Goal: Download file/media

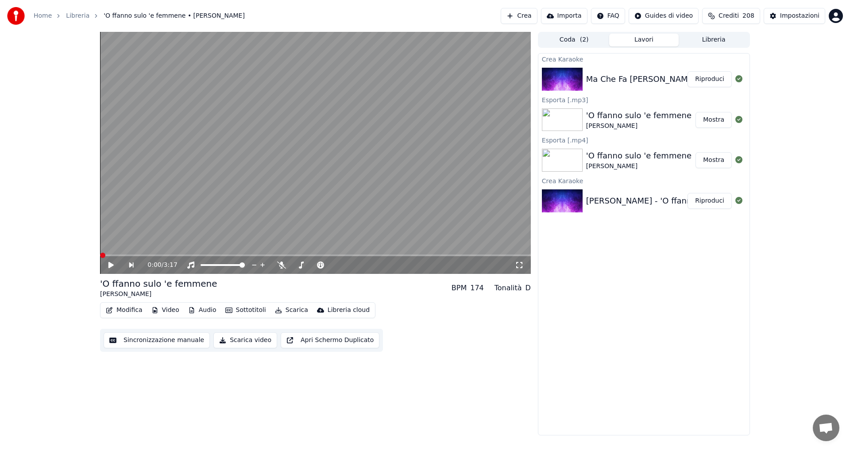
click at [210, 175] on video at bounding box center [315, 153] width 431 height 242
click at [115, 265] on icon at bounding box center [117, 265] width 20 height 7
click at [697, 77] on button "Riproduci" at bounding box center [710, 79] width 44 height 16
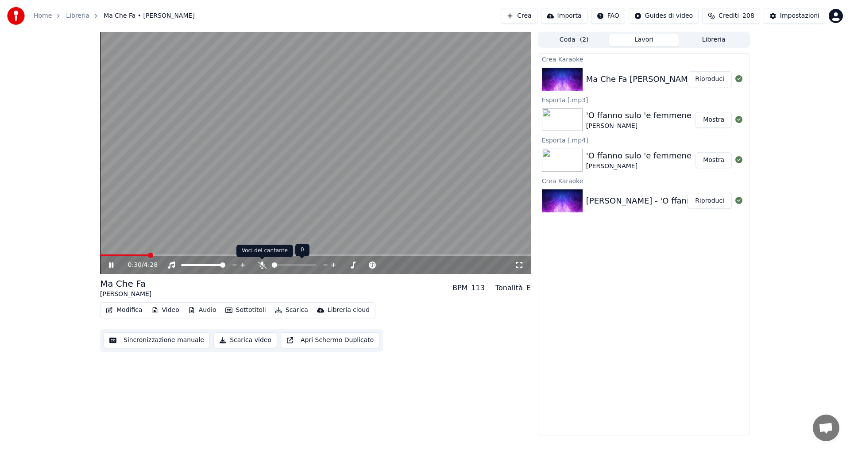
click at [265, 266] on icon at bounding box center [262, 265] width 9 height 7
click at [280, 263] on div at bounding box center [302, 265] width 71 height 9
click at [281, 267] on div at bounding box center [302, 265] width 71 height 9
click at [283, 266] on span at bounding box center [278, 265] width 12 height 2
click at [133, 258] on div "0:34 / 4:28" at bounding box center [315, 265] width 431 height 18
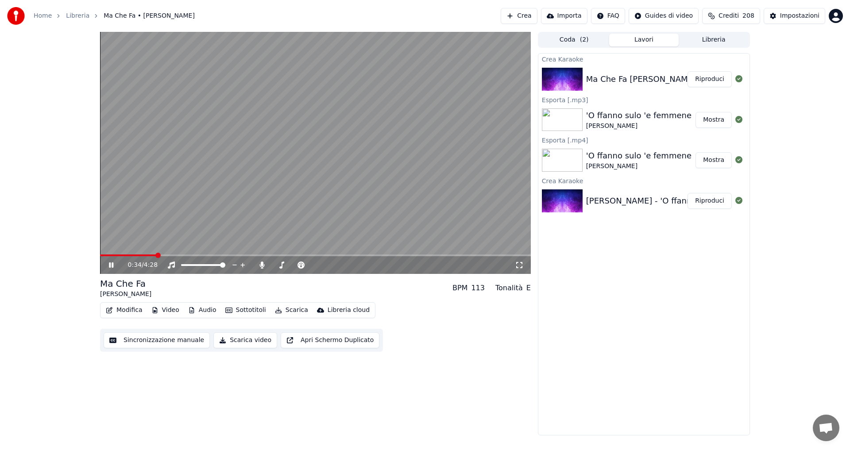
click at [142, 256] on span at bounding box center [128, 256] width 56 height 2
click at [334, 267] on span at bounding box center [332, 265] width 5 height 5
click at [312, 268] on span at bounding box center [313, 265] width 5 height 5
click at [261, 268] on icon at bounding box center [262, 265] width 9 height 7
click at [308, 264] on span at bounding box center [294, 265] width 44 height 2
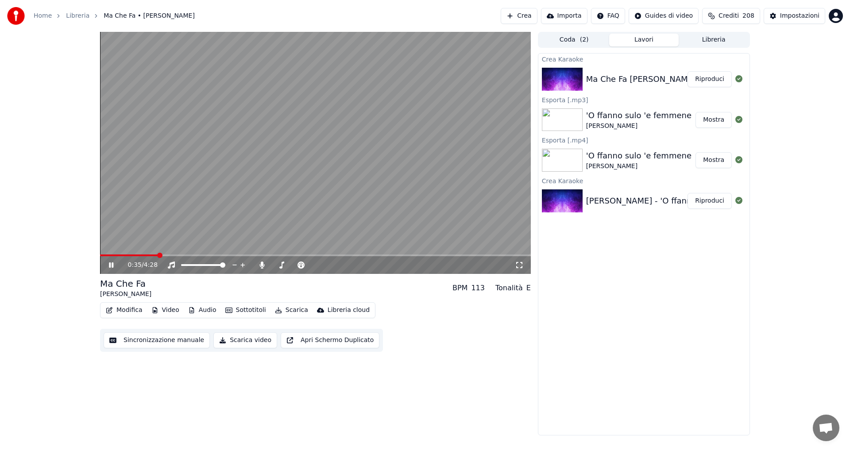
click at [139, 258] on div "0:35 / 4:28" at bounding box center [315, 265] width 431 height 18
click at [141, 258] on span at bounding box center [143, 255] width 5 height 5
click at [461, 256] on span at bounding box center [459, 255] width 5 height 5
click at [473, 256] on span at bounding box center [315, 256] width 431 height 2
click at [485, 257] on div "3:53 / 4:28" at bounding box center [315, 265] width 431 height 18
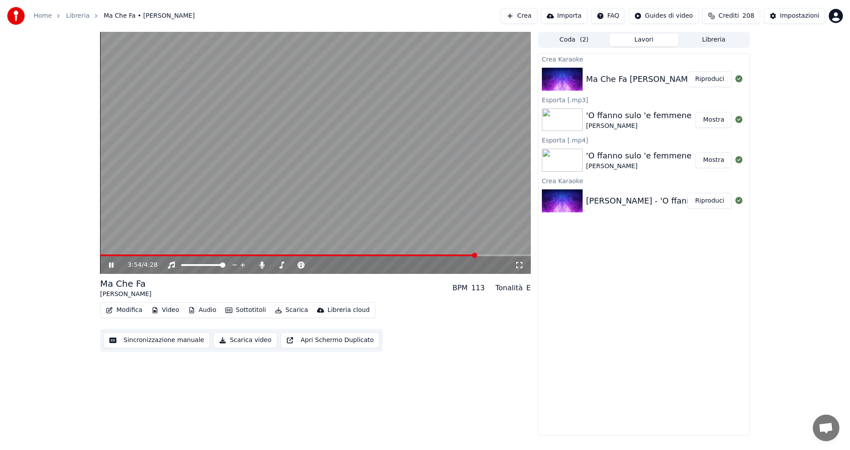
click at [487, 257] on div "3:54 / 4:28" at bounding box center [315, 265] width 431 height 18
click at [483, 257] on div "3:55 / 4:28" at bounding box center [315, 265] width 431 height 18
click at [485, 256] on span at bounding box center [481, 255] width 5 height 5
click at [520, 270] on div "4:02 / 4:28" at bounding box center [316, 265] width 424 height 9
click at [295, 310] on button "Scarica" at bounding box center [291, 310] width 40 height 12
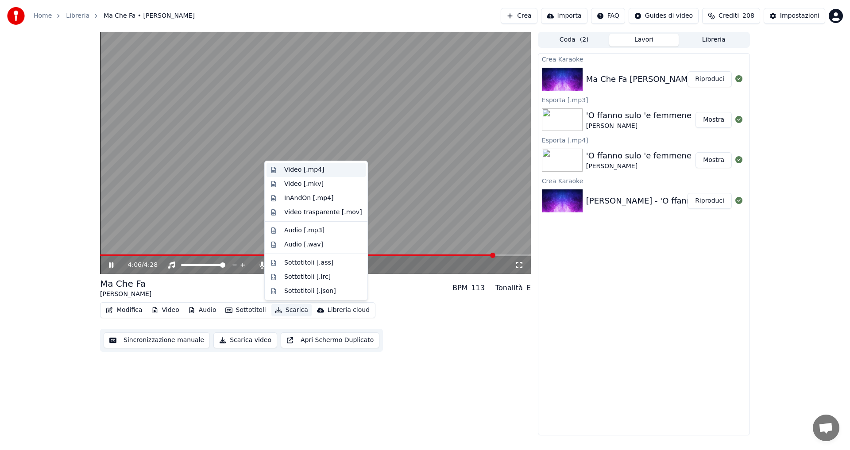
click at [311, 171] on div "Video [.mp4]" at bounding box center [304, 170] width 40 height 9
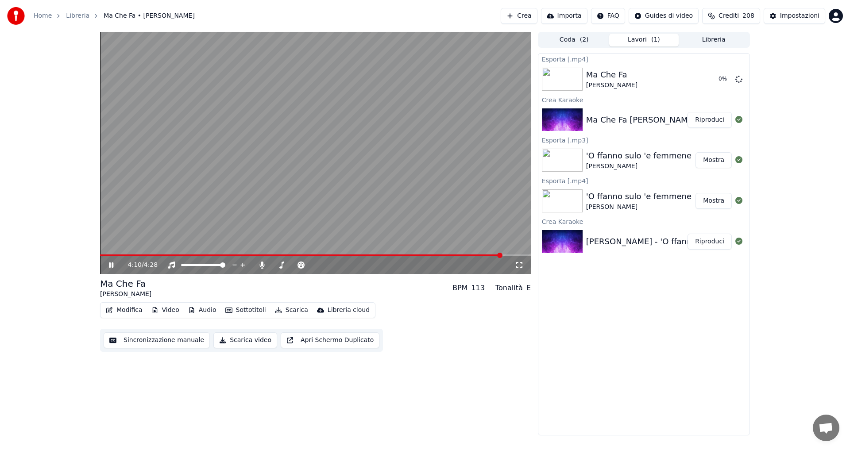
click at [111, 264] on icon at bounding box center [111, 265] width 4 height 5
click at [740, 78] on icon at bounding box center [739, 78] width 7 height 7
click at [263, 267] on icon at bounding box center [262, 265] width 9 height 7
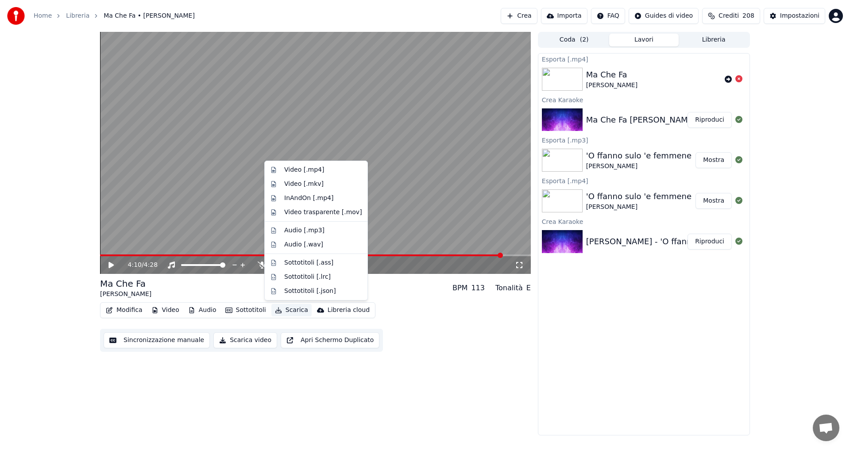
click at [289, 311] on button "Scarica" at bounding box center [291, 310] width 40 height 12
click at [312, 171] on div "Video [.mp4]" at bounding box center [304, 170] width 40 height 9
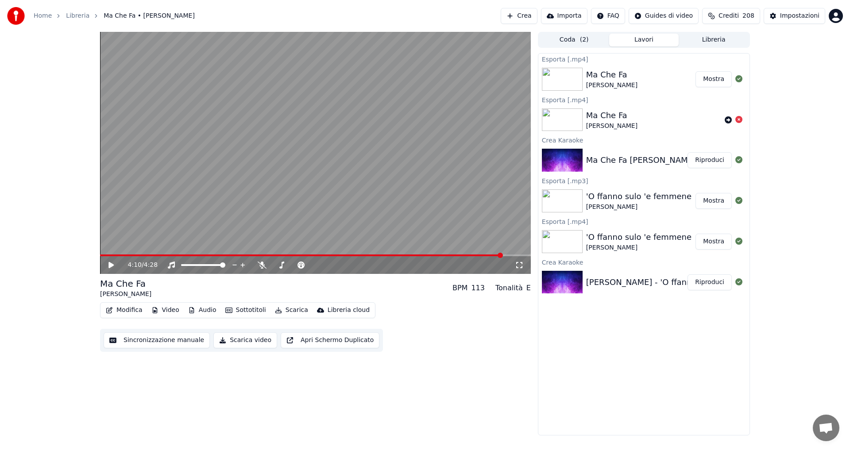
click at [714, 67] on div "Ma Che Fa [PERSON_NAME] Mostra" at bounding box center [644, 79] width 211 height 30
click at [710, 75] on button "Mostra" at bounding box center [714, 79] width 36 height 16
